Goal: Go to known website: Access a specific website the user already knows

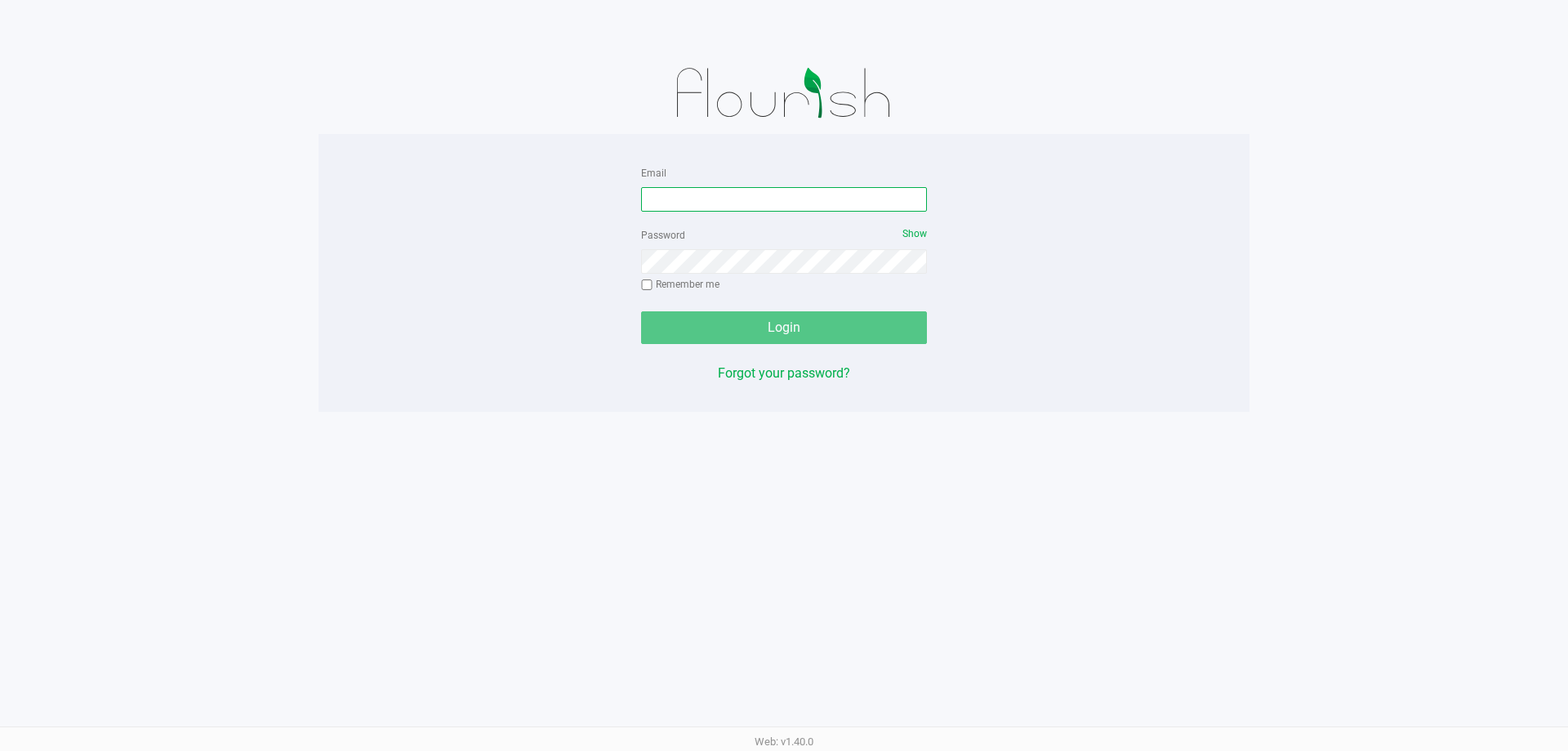
click at [674, 191] on input "Email" at bounding box center [784, 199] width 286 height 24
type input "rbarcomb@liveparallel.com"
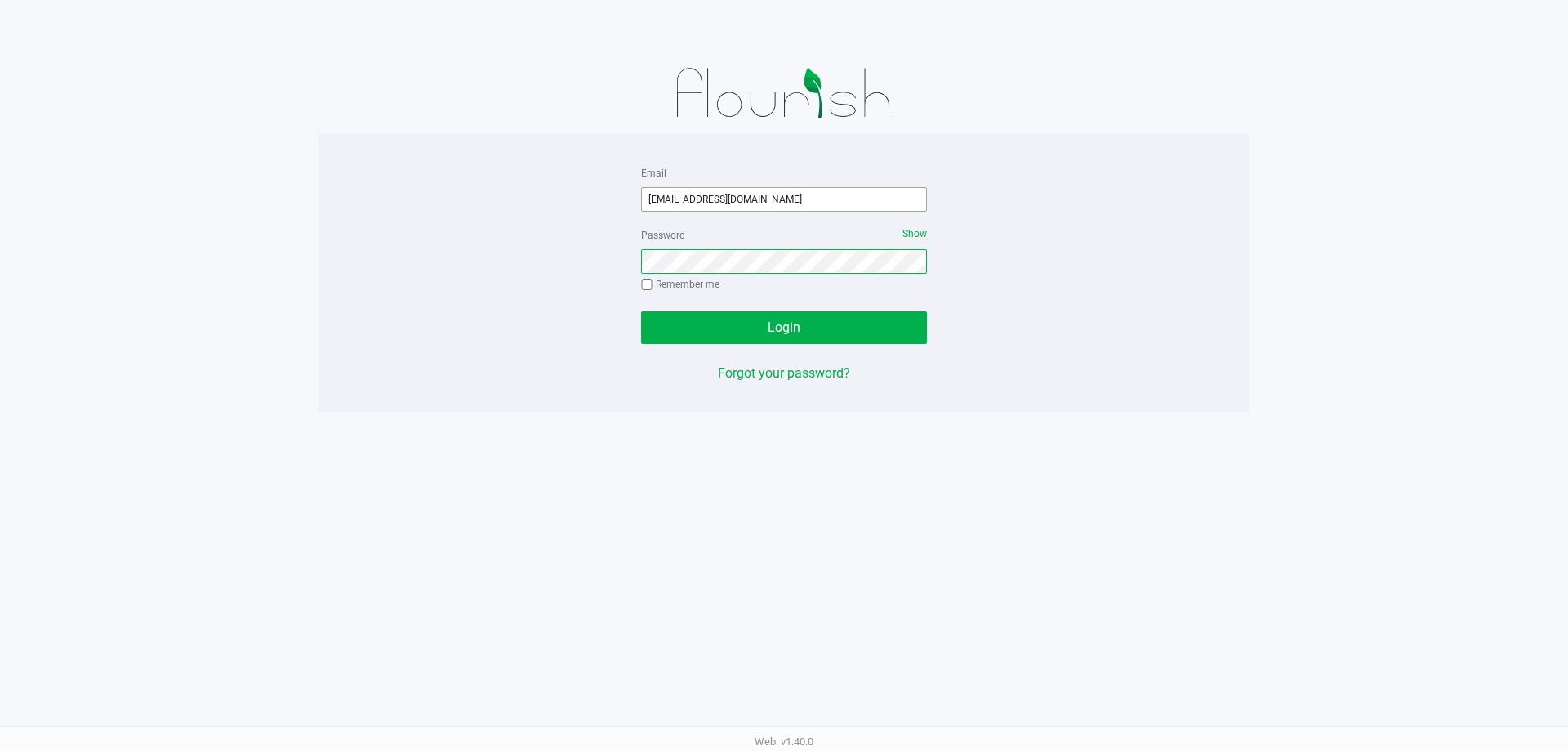
click at [641, 311] on button "Login" at bounding box center [784, 328] width 286 height 33
